Goal: Task Accomplishment & Management: Manage account settings

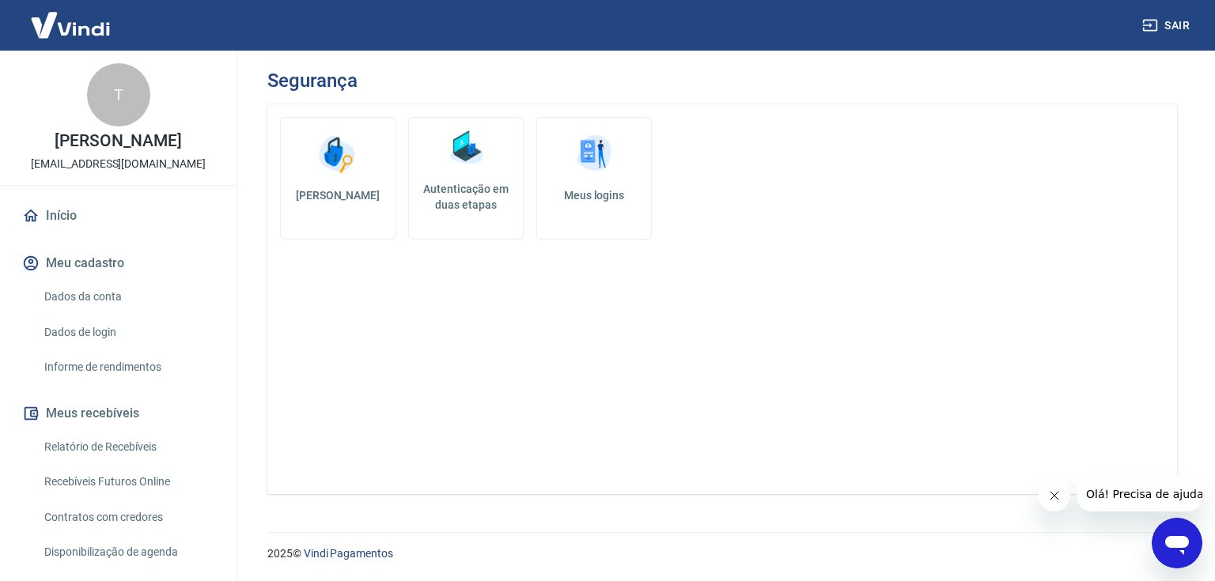
click at [438, 187] on h5 "Autenticação em duas etapas" at bounding box center [465, 197] width 101 height 32
